Goal: Find contact information: Find contact information

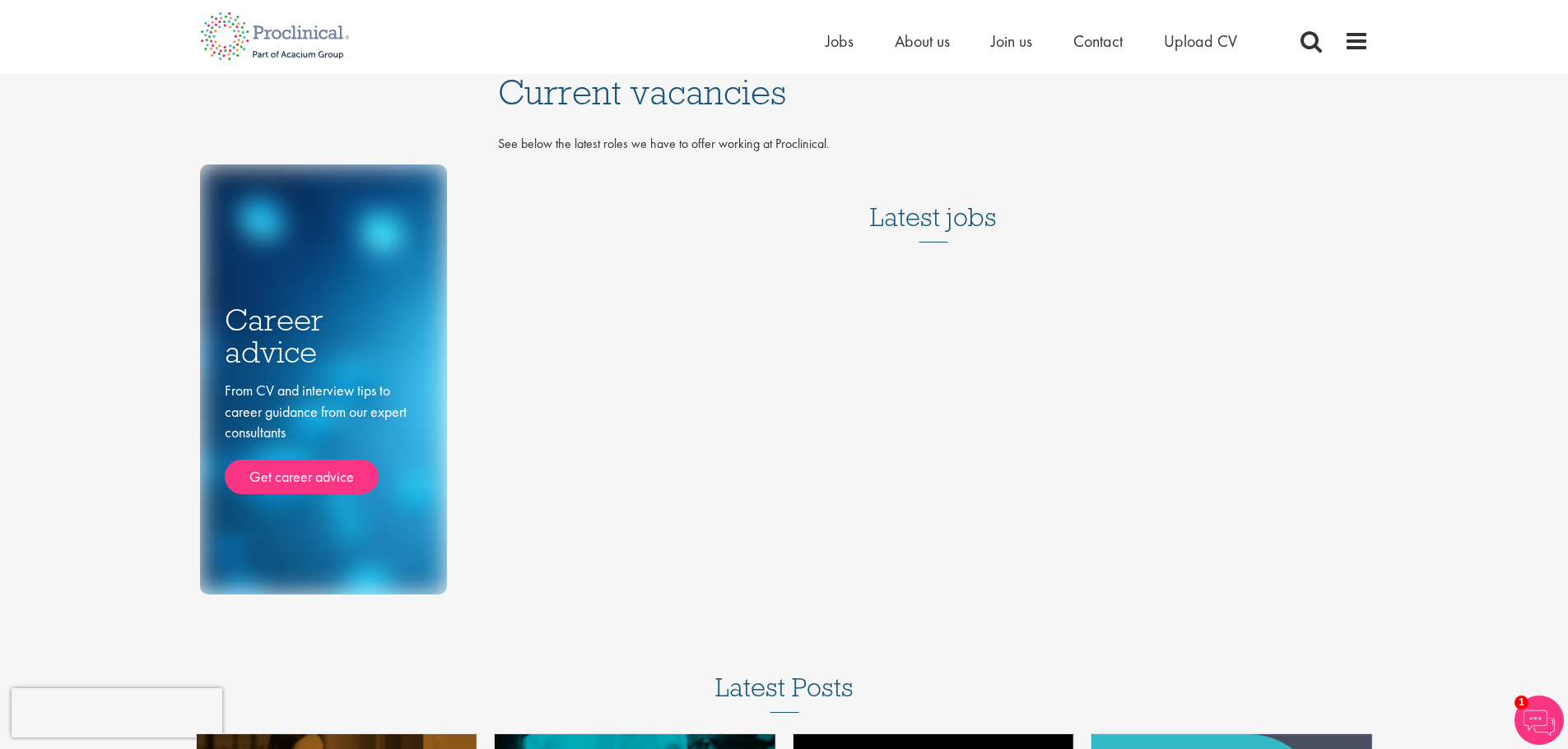
click at [961, 218] on h3 "Latest jobs" at bounding box center [933, 202] width 126 height 80
click at [1099, 44] on span "Contact" at bounding box center [1097, 41] width 50 height 22
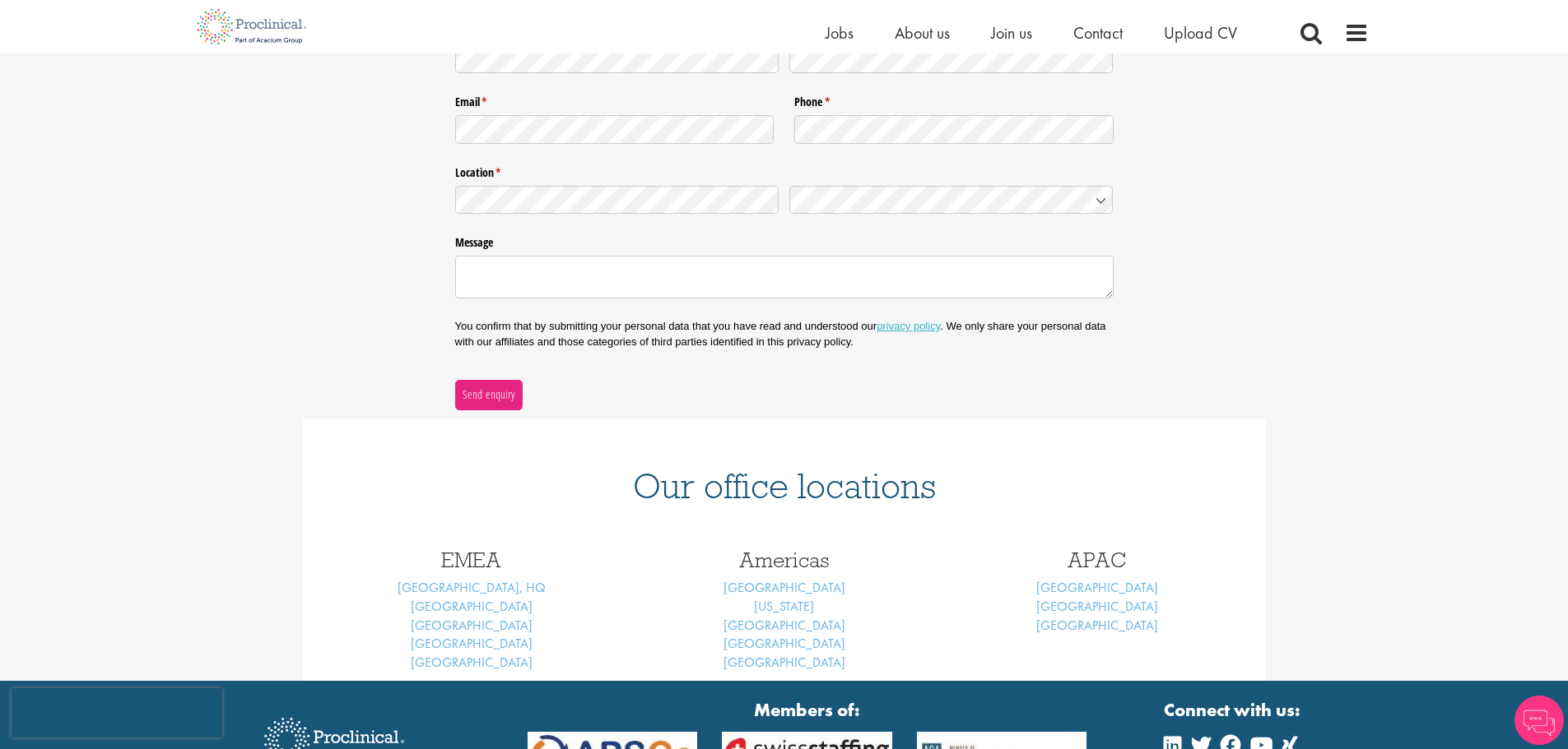
scroll to position [329, 0]
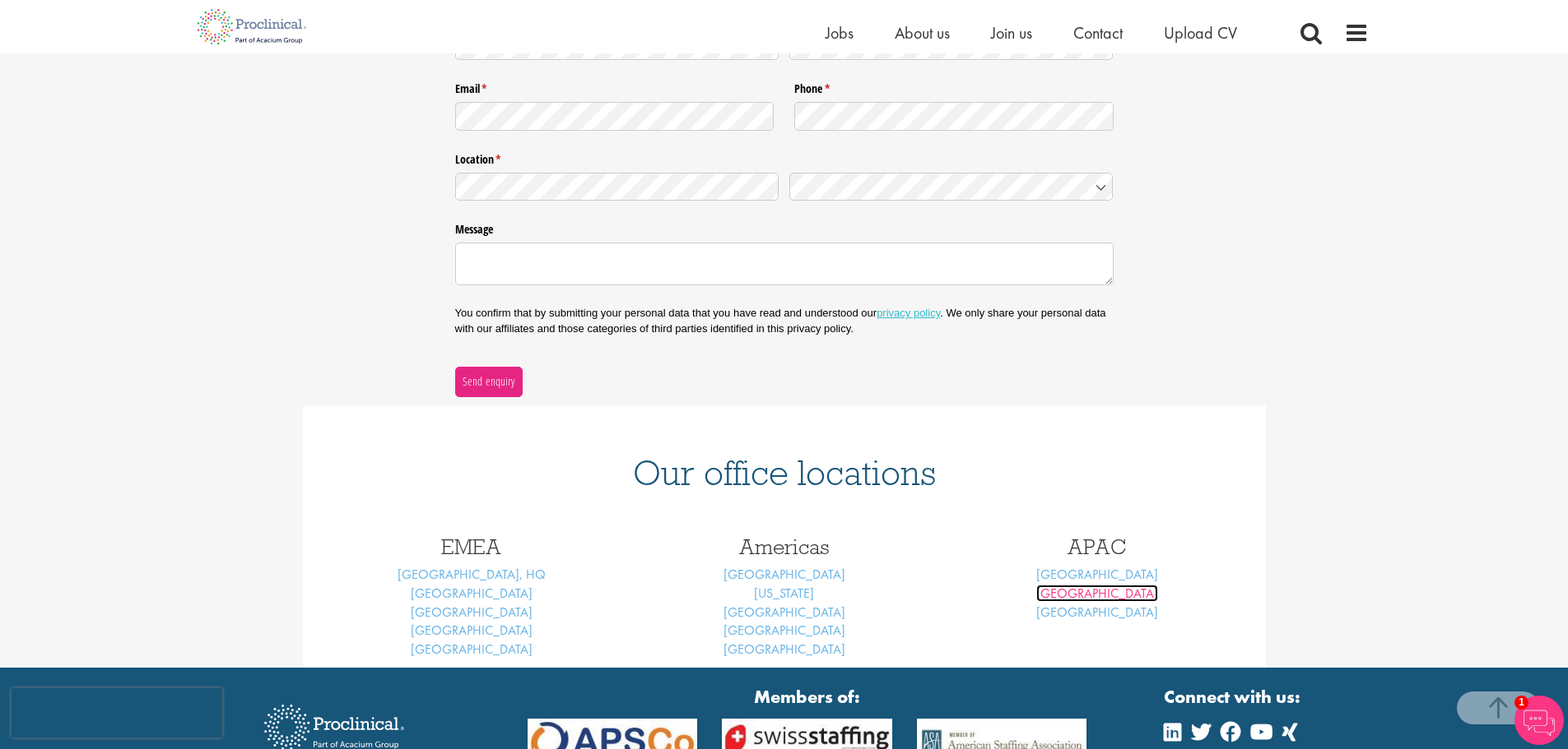
click at [1094, 594] on link "[GEOGRAPHIC_DATA]" at bounding box center [1096, 593] width 122 height 17
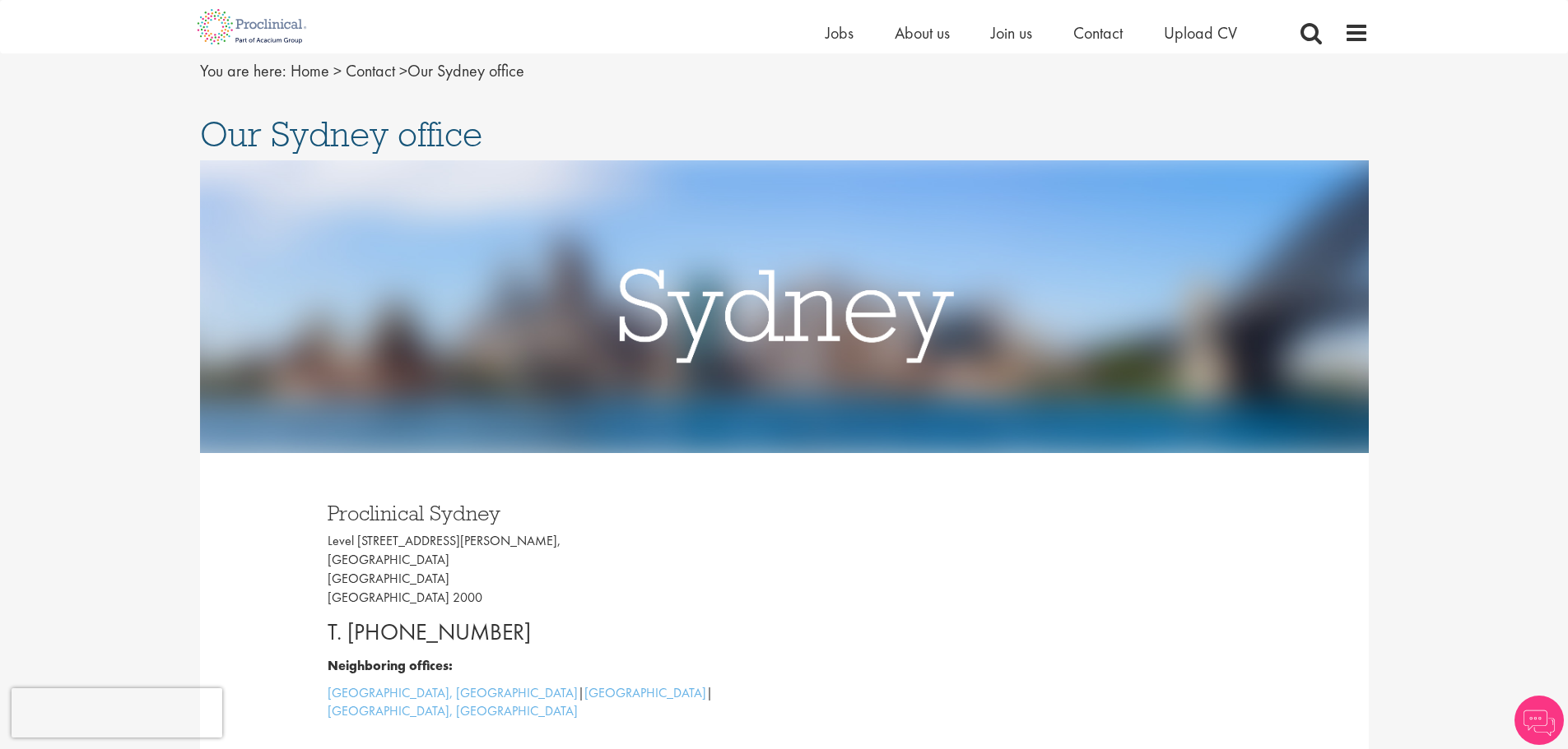
scroll to position [247, 0]
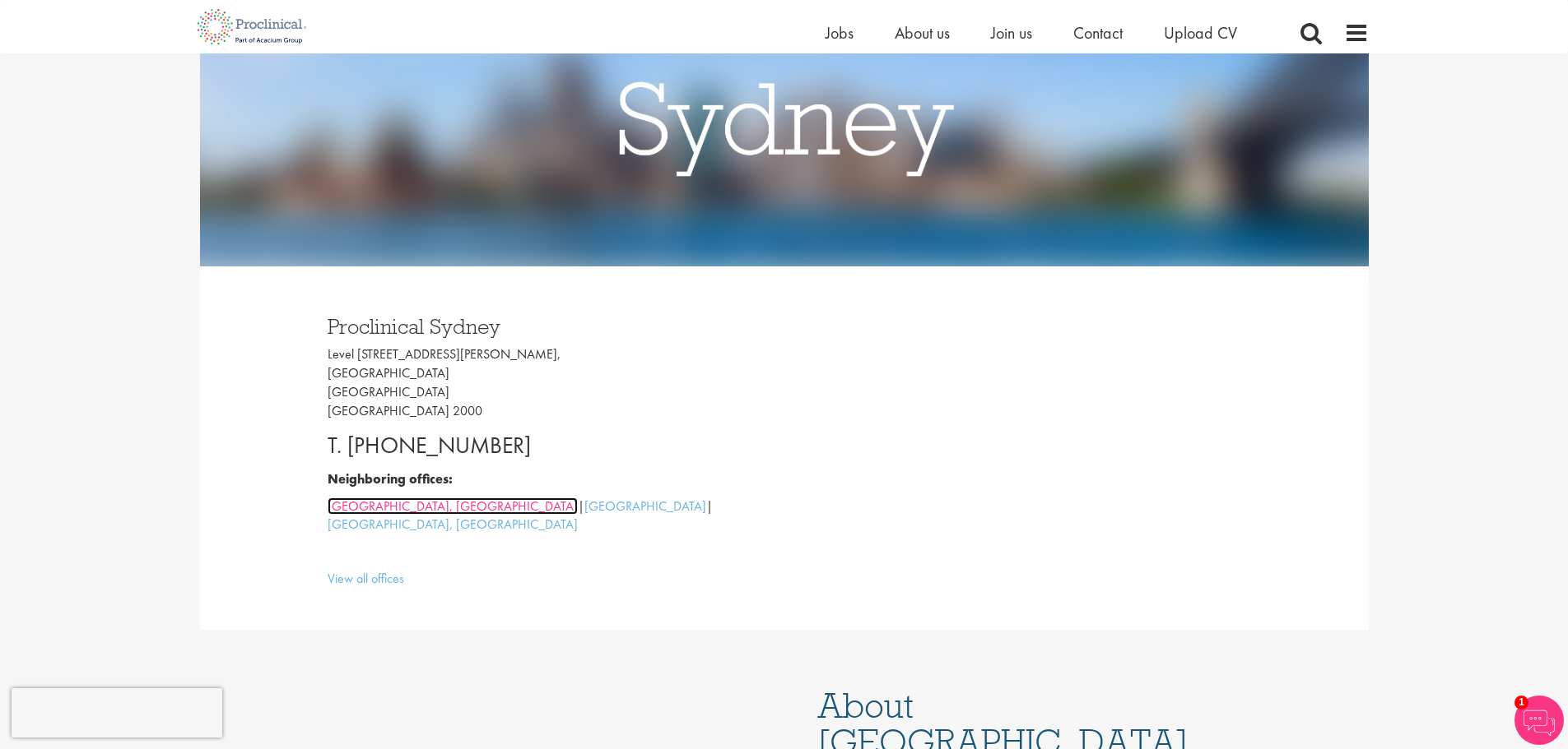
click at [389, 510] on link "Melbourne, Australia" at bounding box center [452, 506] width 250 height 17
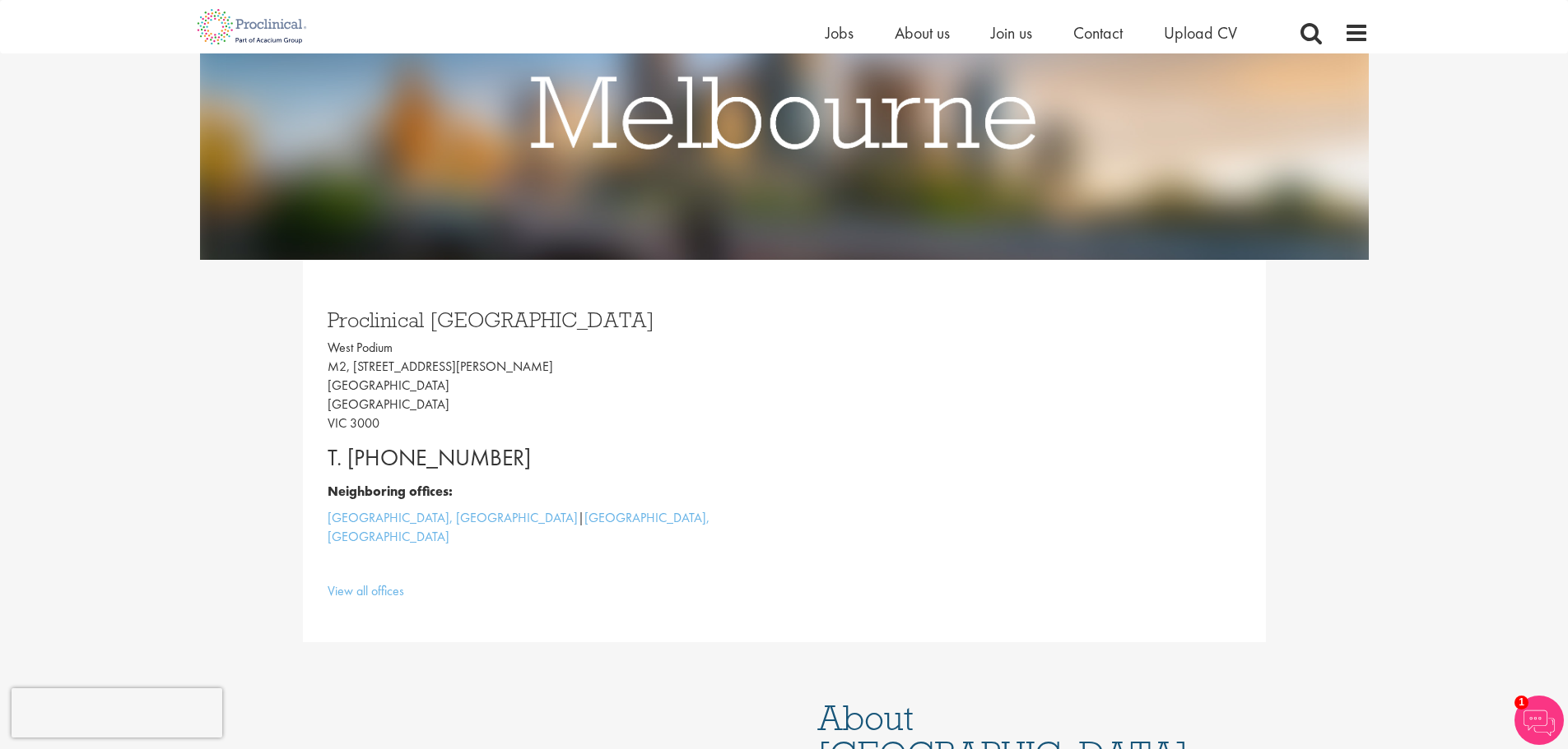
scroll to position [247, 0]
